Goal: Transaction & Acquisition: Obtain resource

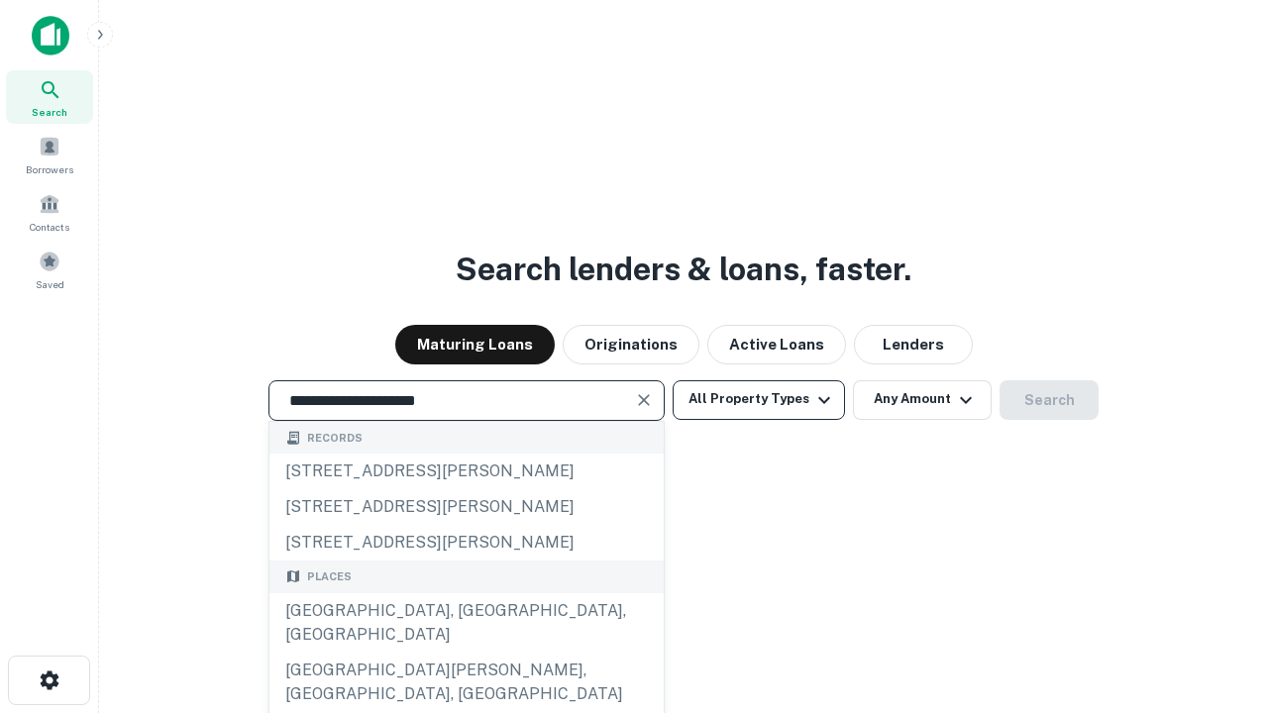
click at [465, 653] on div "[GEOGRAPHIC_DATA], [GEOGRAPHIC_DATA], [GEOGRAPHIC_DATA]" at bounding box center [466, 622] width 394 height 59
click at [759, 399] on button "All Property Types" at bounding box center [758, 400] width 172 height 40
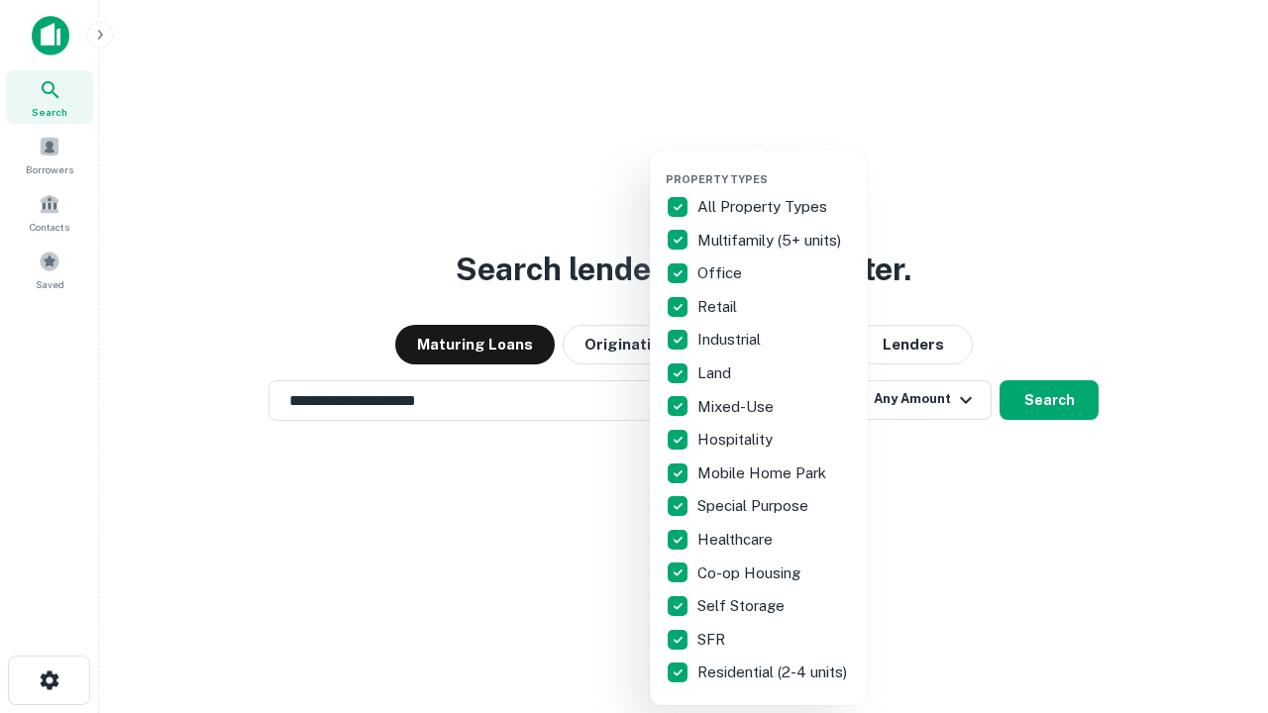
type input "**********"
click at [774, 166] on button "button" at bounding box center [775, 166] width 218 height 1
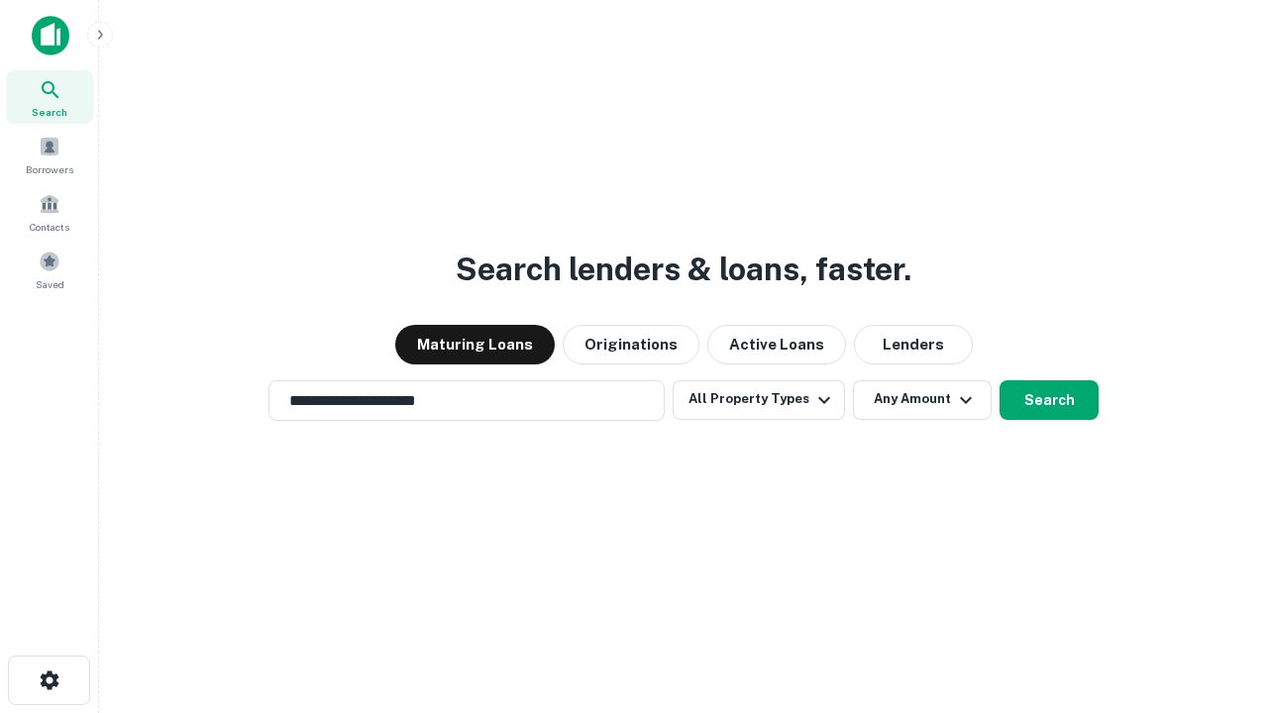
scroll to position [31, 0]
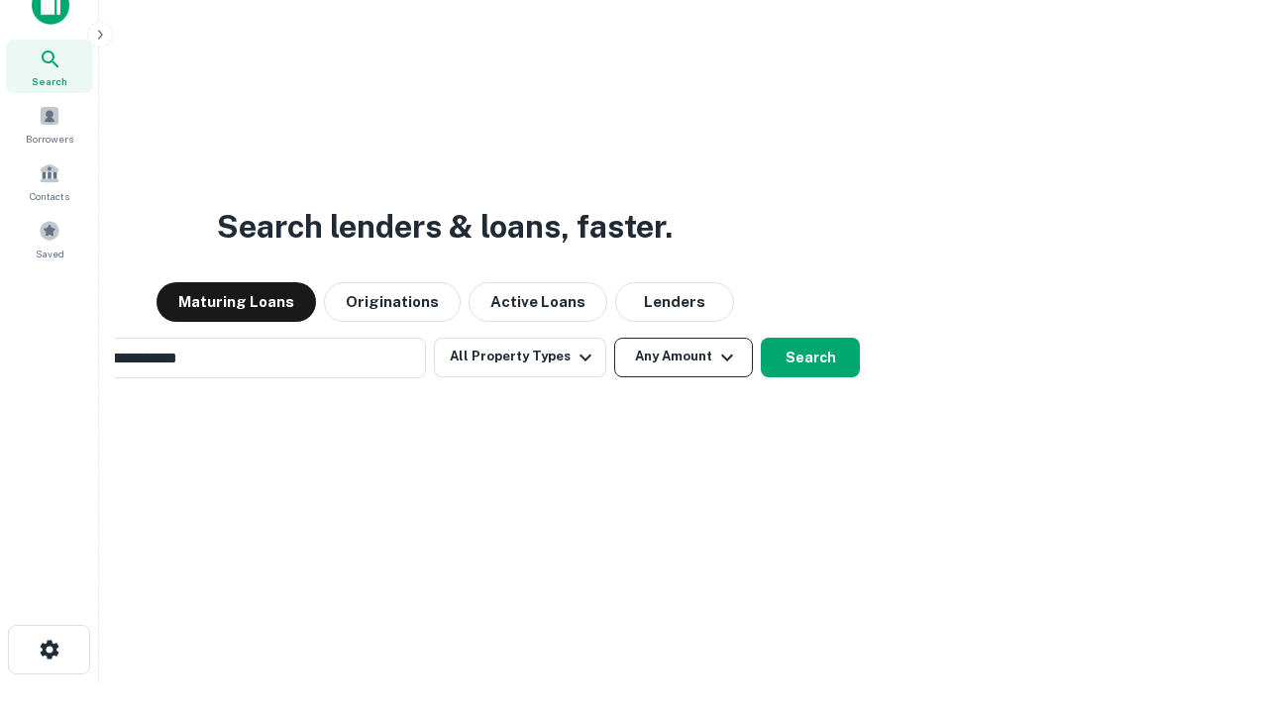
click at [614, 338] on button "Any Amount" at bounding box center [683, 358] width 139 height 40
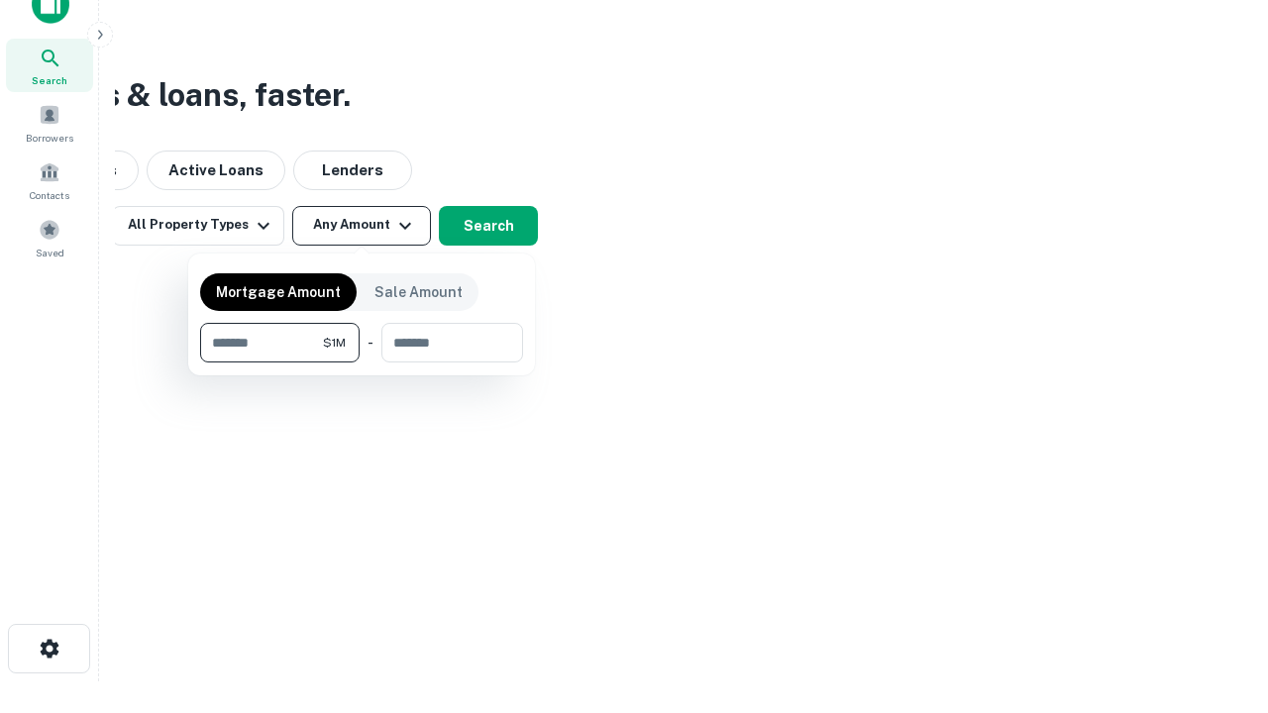
type input "*******"
click at [361, 362] on button "button" at bounding box center [361, 362] width 323 height 1
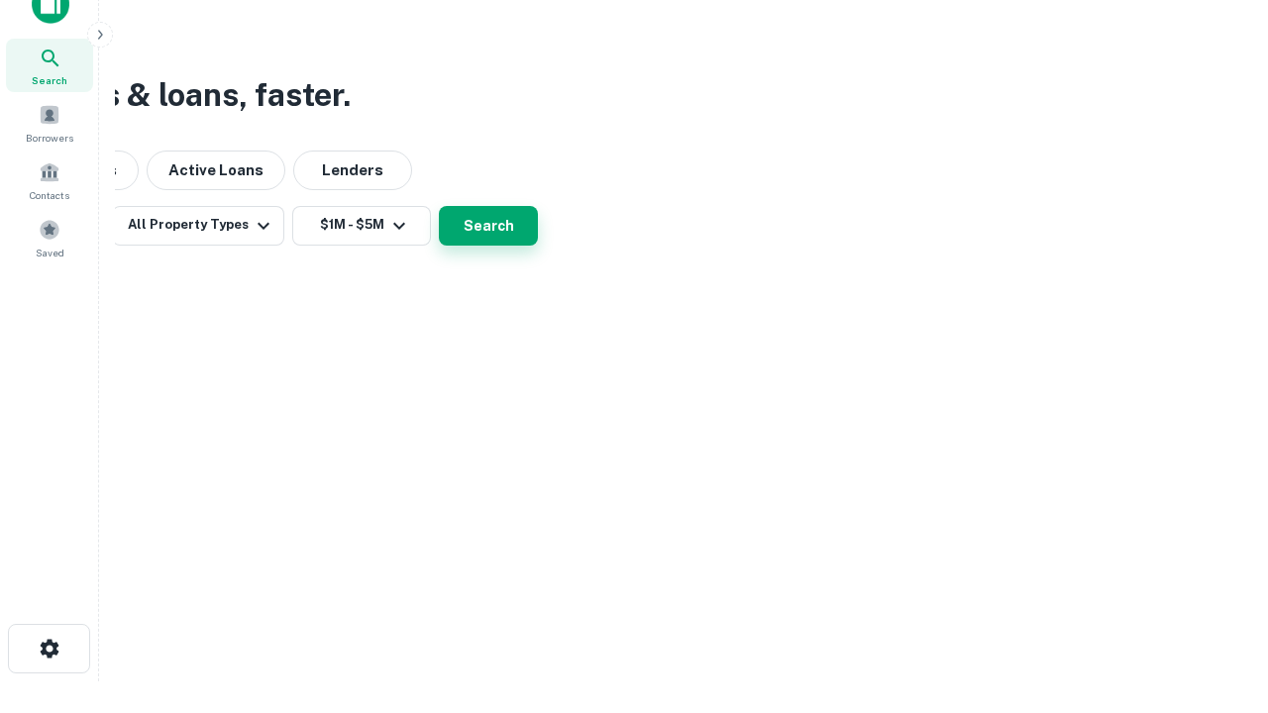
click at [538, 246] on button "Search" at bounding box center [488, 226] width 99 height 40
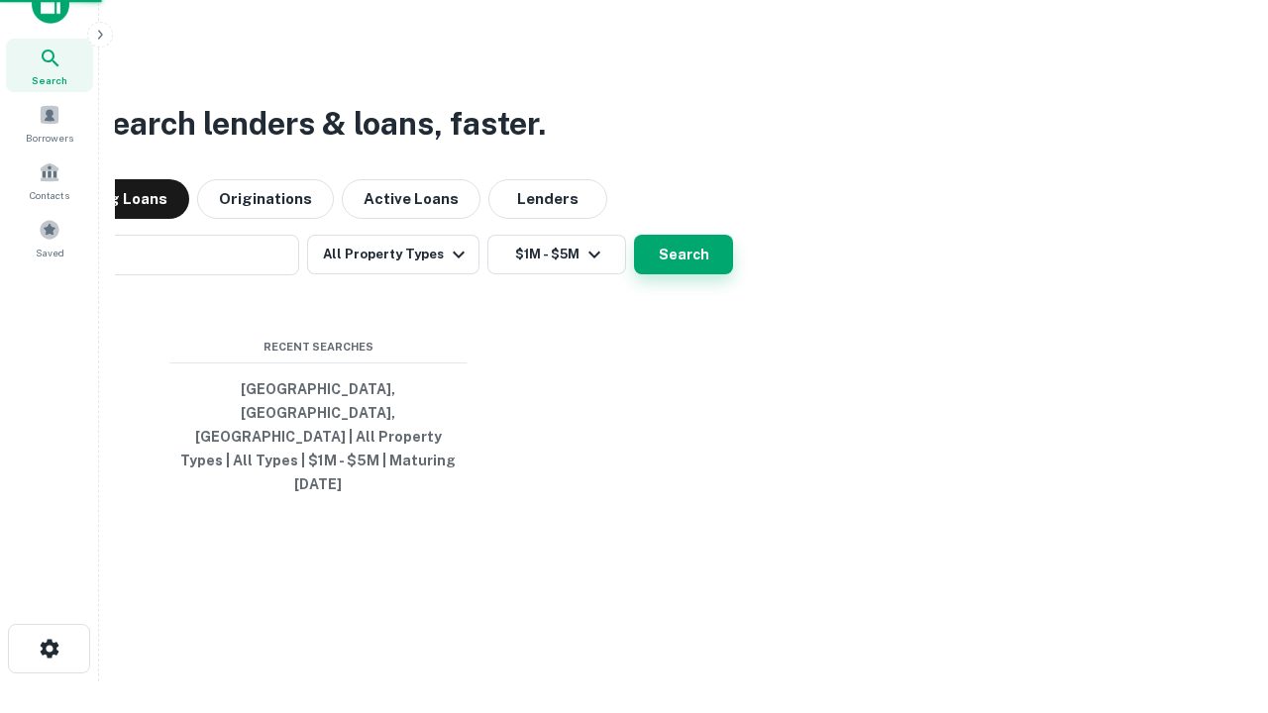
scroll to position [31, 0]
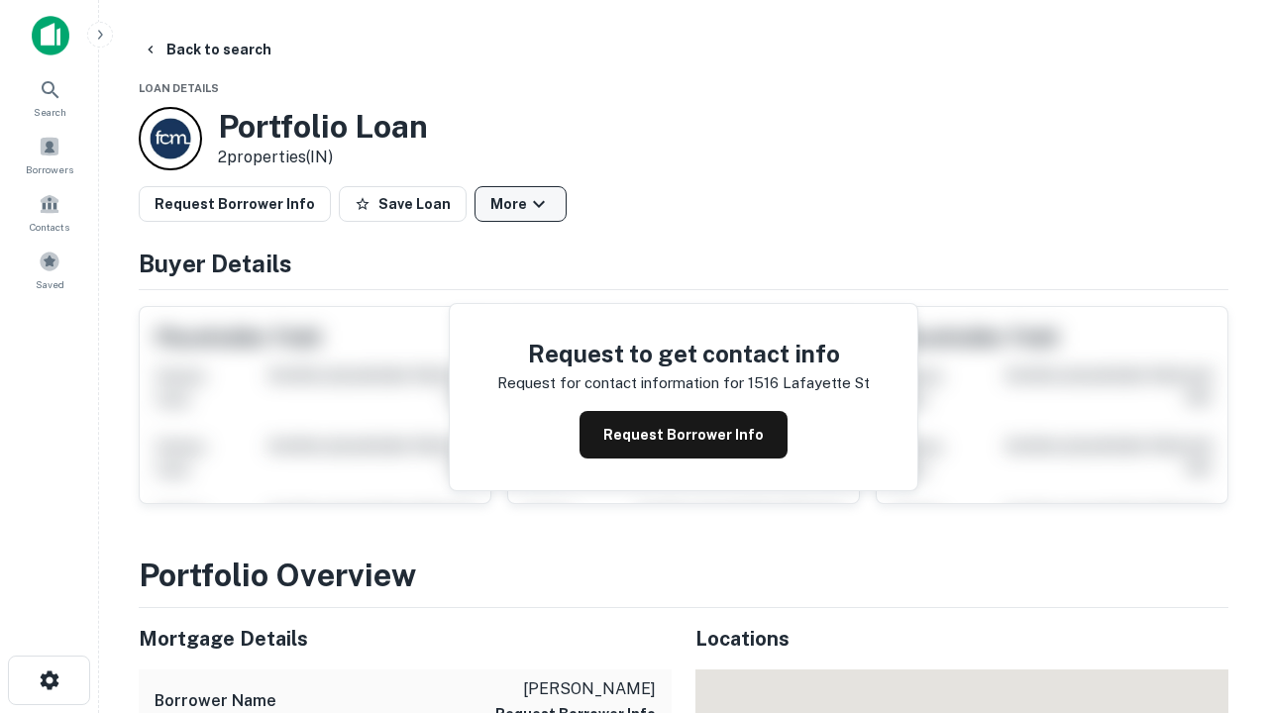
click at [520, 204] on button "More" at bounding box center [520, 204] width 92 height 36
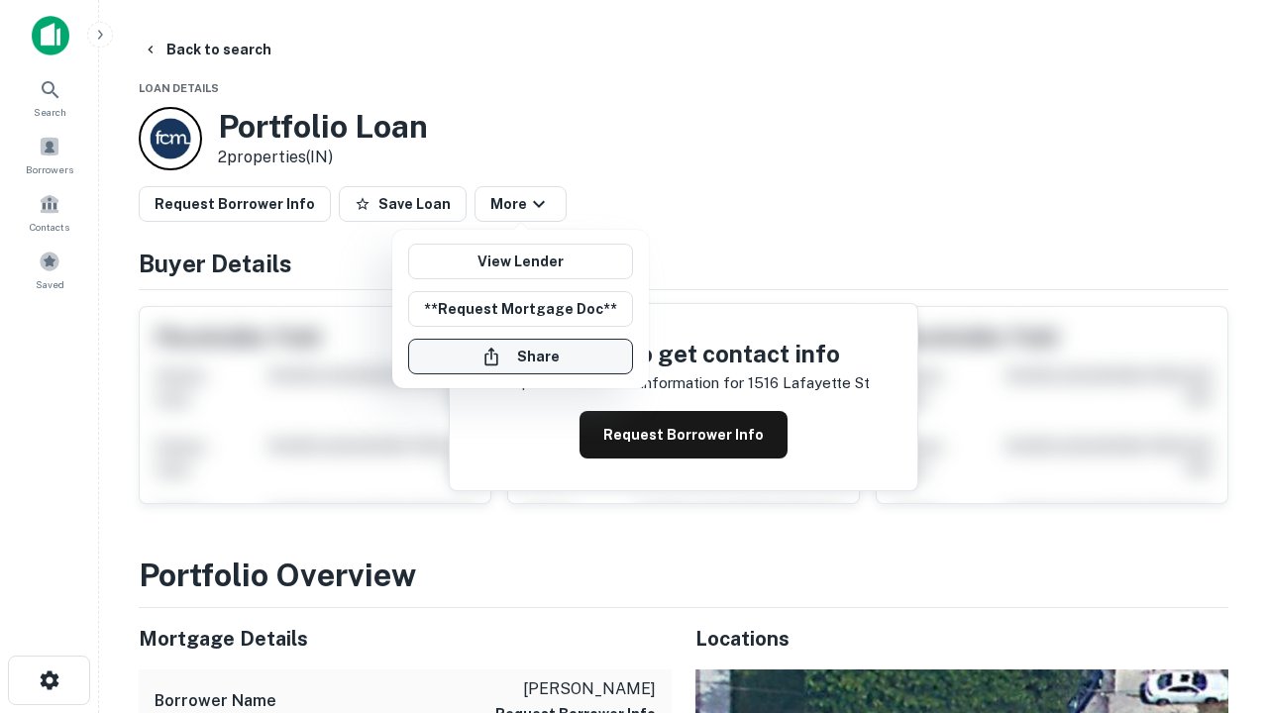
click at [520, 357] on button "Share" at bounding box center [520, 357] width 225 height 36
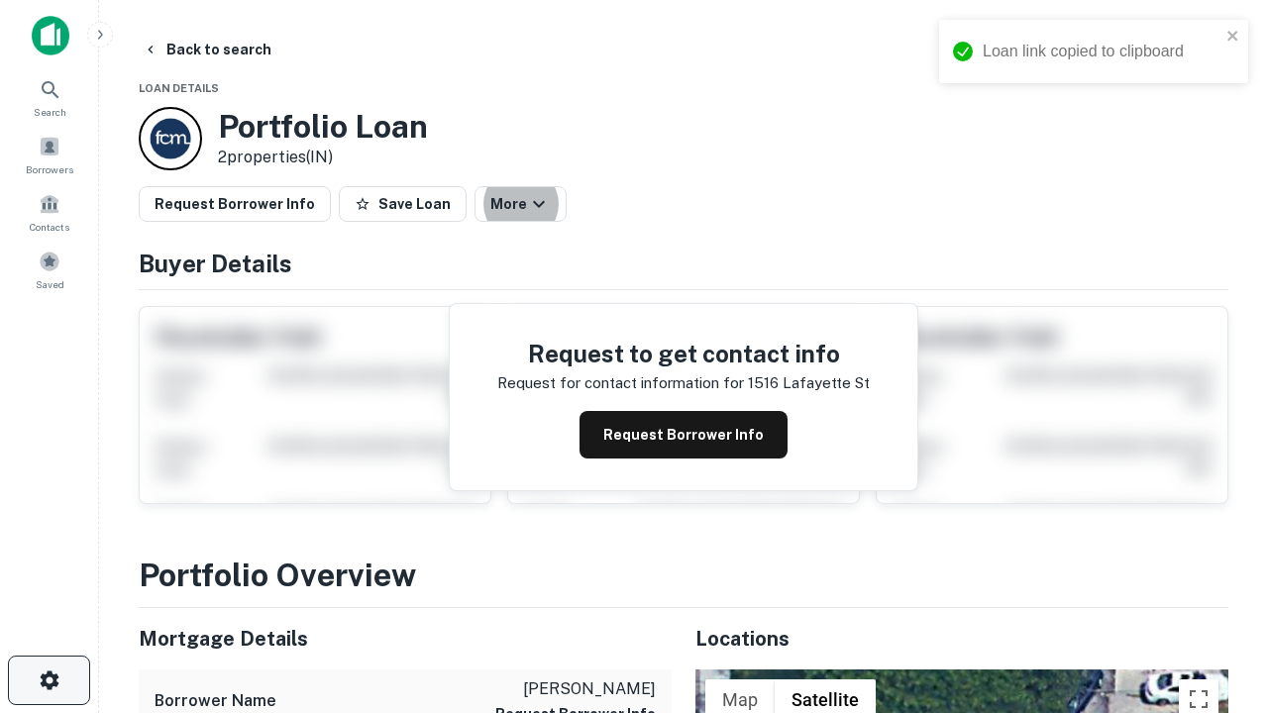
click at [49, 680] on icon "button" at bounding box center [50, 680] width 24 height 24
